Goal: Find specific page/section: Find specific page/section

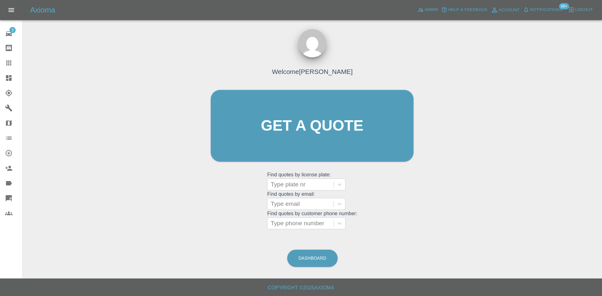
drag, startPoint x: 0, startPoint y: 0, endPoint x: 7, endPoint y: 79, distance: 79.4
click at [7, 79] on icon at bounding box center [9, 78] width 6 height 6
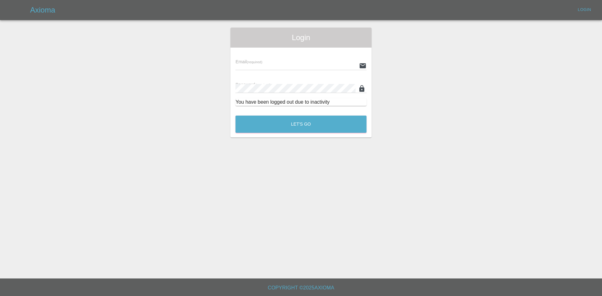
type input "[PERSON_NAME][EMAIL_ADDRESS][PERSON_NAME][DOMAIN_NAME]"
click at [295, 123] on button "Let's Go" at bounding box center [301, 124] width 131 height 17
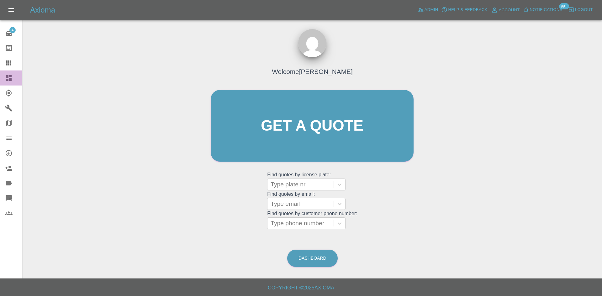
click at [0, 74] on link "Dashboard" at bounding box center [11, 78] width 22 height 15
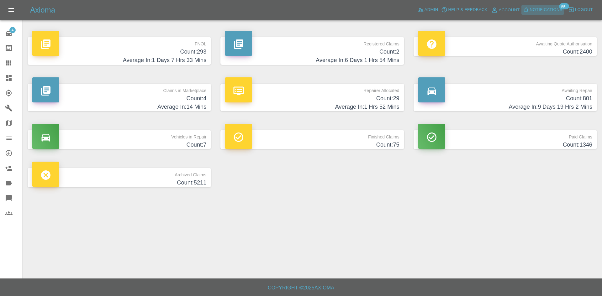
click at [533, 11] on span "Notifications" at bounding box center [546, 9] width 33 height 7
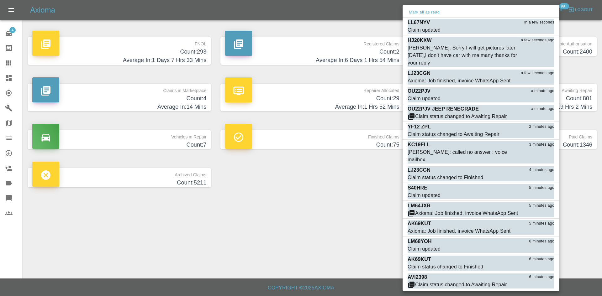
click at [0, 88] on div at bounding box center [301, 148] width 602 height 296
click at [295, 204] on div at bounding box center [301, 148] width 602 height 296
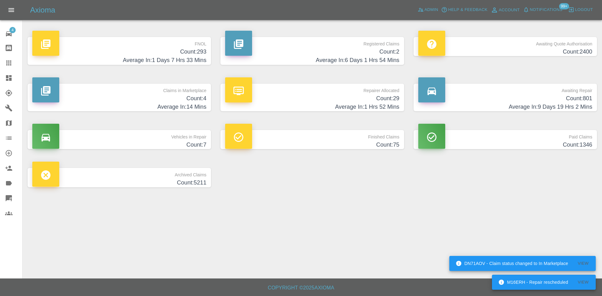
click at [0, 80] on link "Dashboard" at bounding box center [11, 78] width 22 height 15
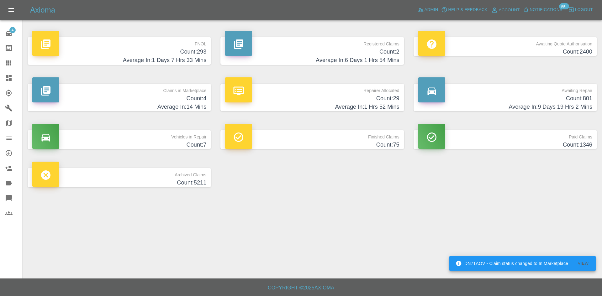
click at [424, 4] on div "Axioma Admin Help & Feedback Account Notifications 99+ Logout" at bounding box center [301, 10] width 602 height 20
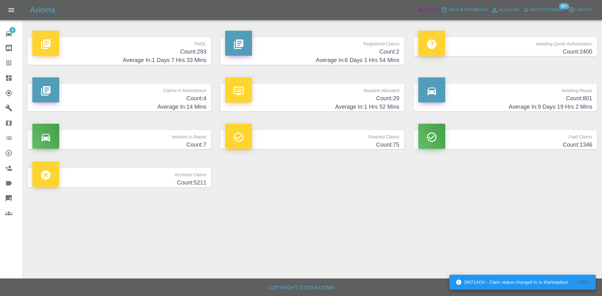
click at [426, 10] on span "Admin" at bounding box center [432, 9] width 14 height 7
